Goal: Find specific page/section: Find specific page/section

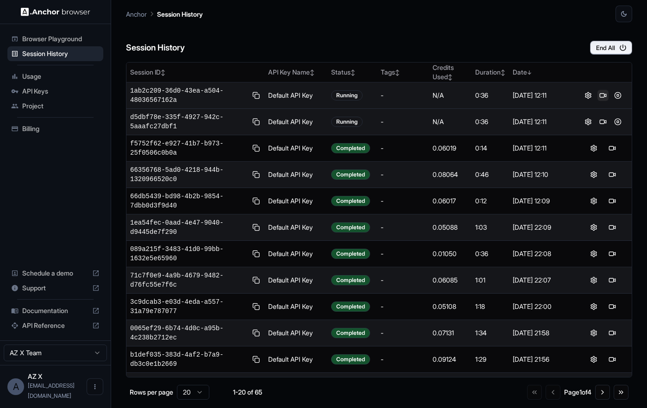
click at [602, 99] on button at bounding box center [602, 95] width 11 height 11
click at [604, 122] on button at bounding box center [602, 121] width 11 height 11
click at [603, 97] on button at bounding box center [602, 95] width 11 height 11
click at [603, 122] on button at bounding box center [602, 121] width 11 height 11
click at [606, 97] on button at bounding box center [602, 95] width 11 height 11
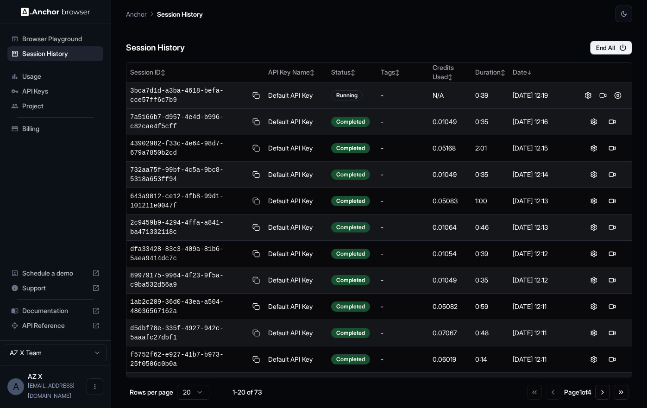
click at [430, 44] on div "Session History End All" at bounding box center [379, 38] width 506 height 32
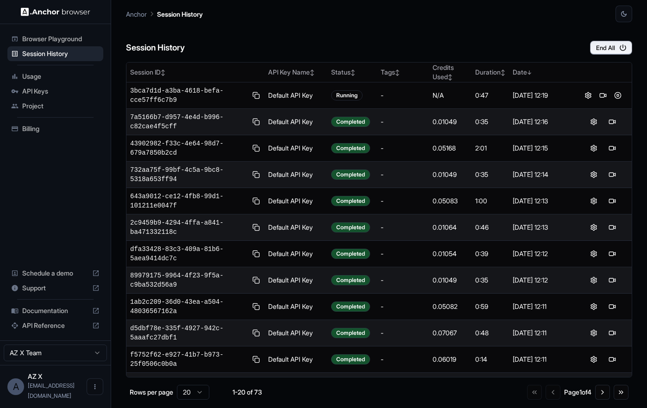
click at [455, 38] on div "Session History End All" at bounding box center [379, 38] width 506 height 32
